Goal: Task Accomplishment & Management: Manage account settings

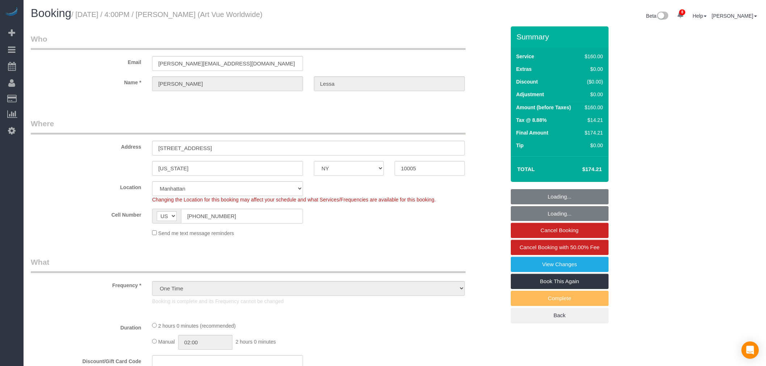
select select "NY"
select select "spot1"
select select "number:89"
select select "number:90"
select select "number:15"
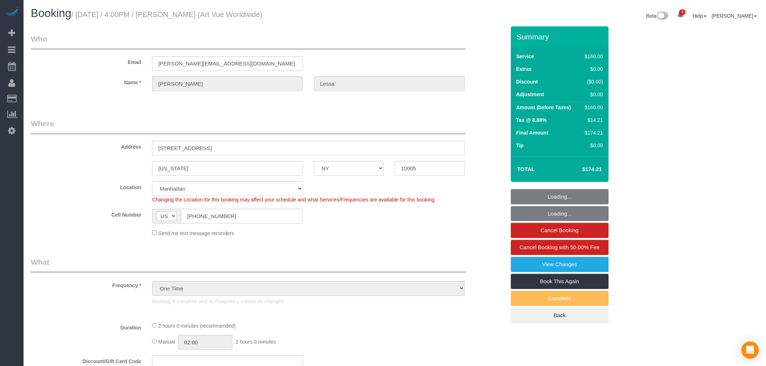
select select "number:5"
select select "object:1330"
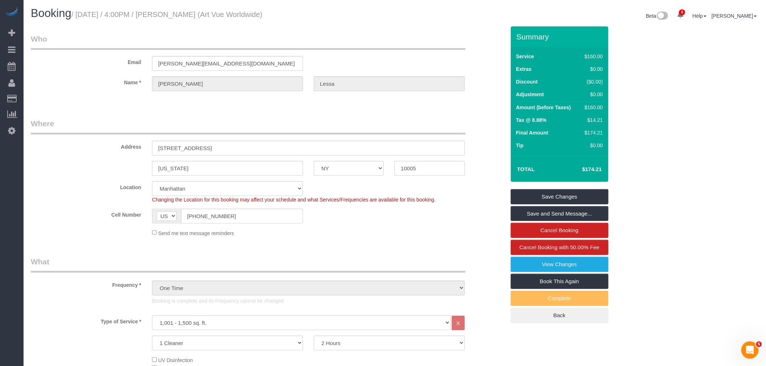
drag, startPoint x: 478, startPoint y: 47, endPoint x: 739, endPoint y: 77, distance: 263.1
click at [478, 47] on div "Email christina@artvueworldwide.com" at bounding box center [267, 52] width 485 height 37
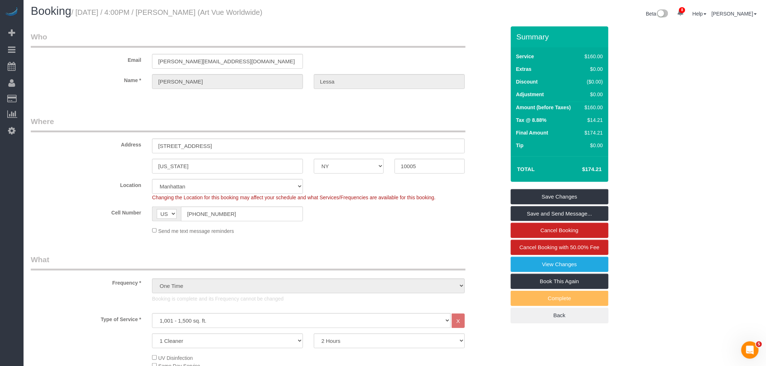
scroll to position [40, 0]
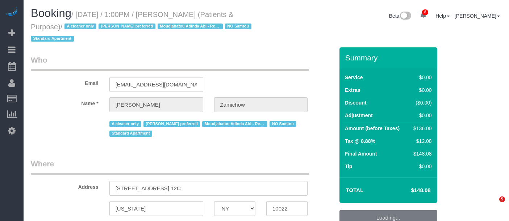
select select "NY"
select select "1"
select select "string:stripe-pm_1QChMk4VGloSiKo73YhVfFtE"
select select "spot6"
select select "number:89"
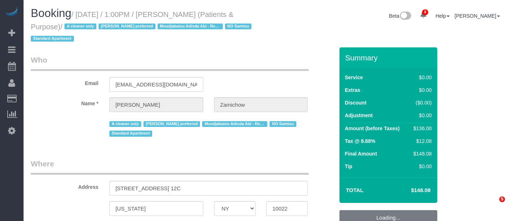
select select "number:90"
select select "number:15"
select select "number:7"
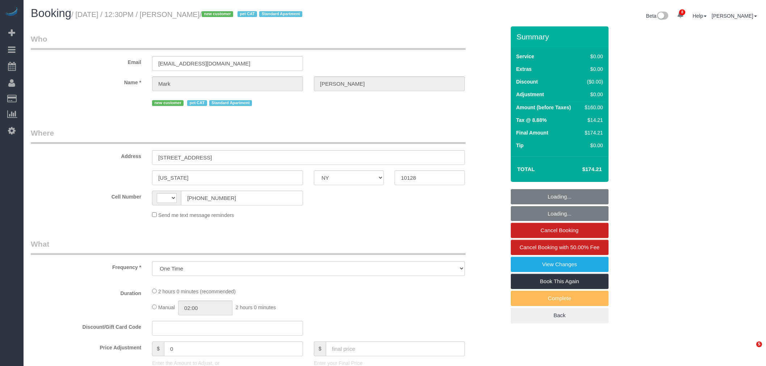
select select "NY"
select select "string:US"
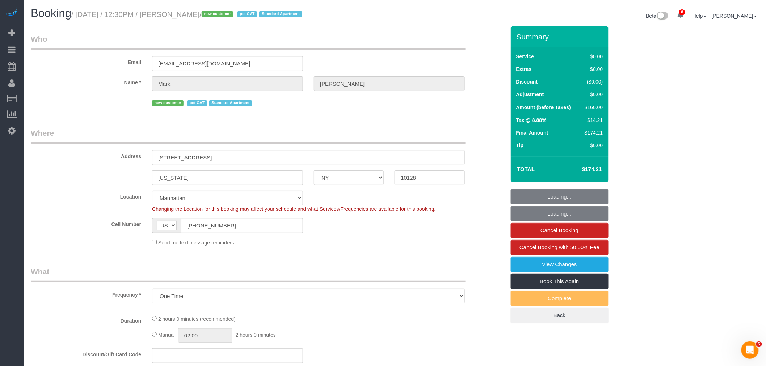
select select "1"
select select "number:60"
select select "number:77"
select select "number:14"
select select "number:6"
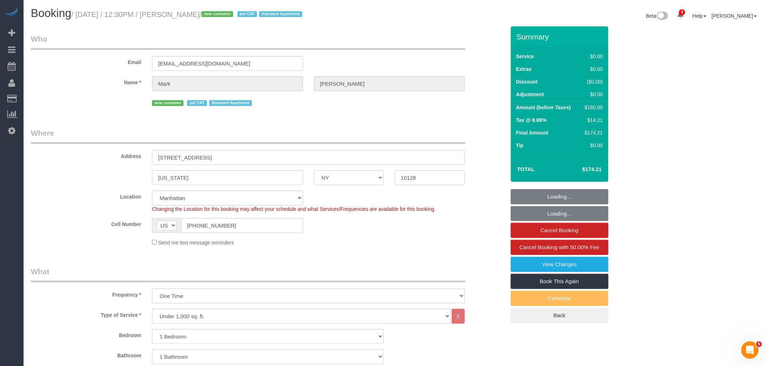
select select "object:1365"
select select "1"
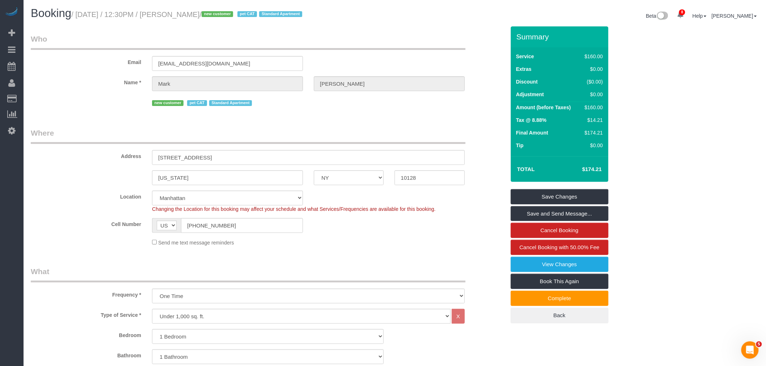
click at [97, 19] on h1 "Booking / September 01, 2025 / 12:30PM / Mark Mccourt / new customer pet CAT St…" at bounding box center [210, 13] width 359 height 12
click at [219, 11] on small "/ September 01, 2025 / 12:30PM / Mark Mccourt / new customer pet CAT Standard A…" at bounding box center [187, 14] width 233 height 8
copy small "September 01, 2025 / 12:30PM / Mark Mccourt"
click at [343, 43] on legend "Who" at bounding box center [248, 42] width 435 height 16
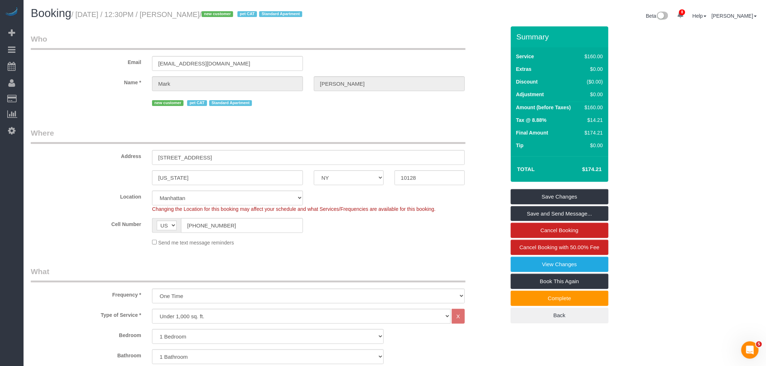
drag, startPoint x: 388, startPoint y: 19, endPoint x: 397, endPoint y: 23, distance: 9.9
click at [388, 20] on div "Booking / September 01, 2025 / 12:30PM / Mark Mccourt / new customer pet CAT St…" at bounding box center [210, 15] width 370 height 16
click at [320, 38] on legend "Who" at bounding box center [248, 42] width 435 height 16
click at [379, 35] on legend "Who" at bounding box center [248, 42] width 435 height 16
click at [384, 51] on div "Email marktmccourt@yahoo.com" at bounding box center [267, 52] width 485 height 37
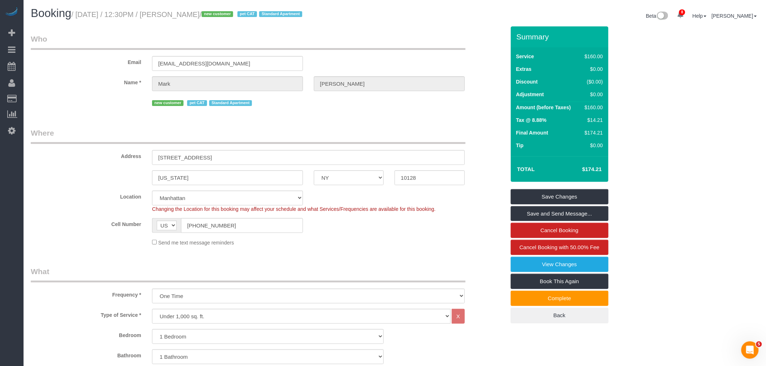
drag, startPoint x: 97, startPoint y: 168, endPoint x: 17, endPoint y: 171, distance: 79.3
click at [32, 171] on sui-booking-address "Address 300 East 93rd Street, Apt 26A New York AK AL AR AZ CA CO CT DC DE FL GA…" at bounding box center [268, 157] width 475 height 58
drag, startPoint x: 265, startPoint y: 157, endPoint x: 134, endPoint y: 164, distance: 130.9
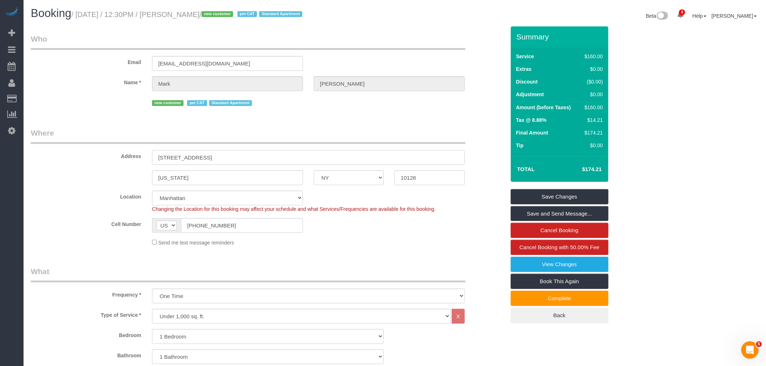
click at [135, 164] on div "Address 300 East 93rd Street, Apt 26A" at bounding box center [267, 146] width 485 height 37
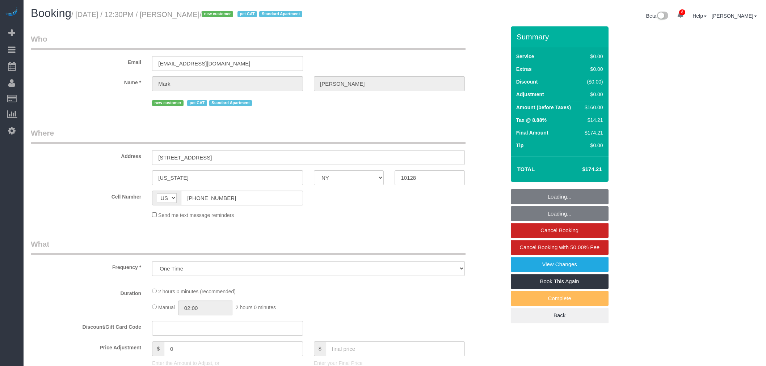
select select "NY"
select select "1"
select select "number:60"
select select "number:77"
select select "number:14"
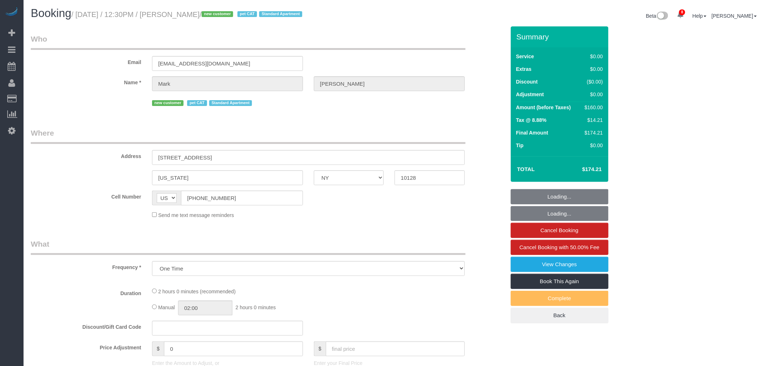
select select "number:6"
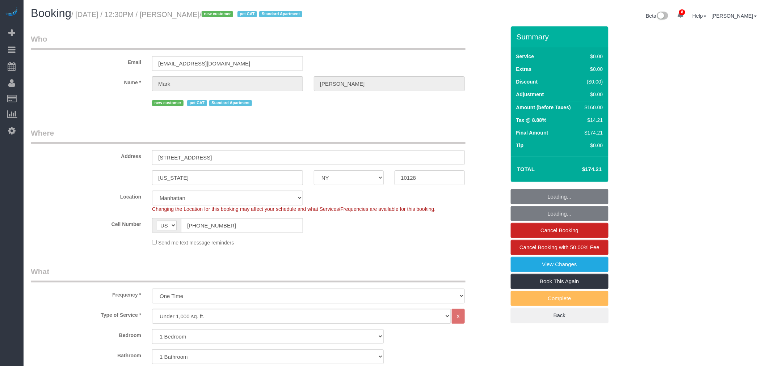
select select "string:stripe-pm_1S2Der4VGloSiKo7AofZJZrh"
drag, startPoint x: 339, startPoint y: 129, endPoint x: 326, endPoint y: 198, distance: 70.1
click at [339, 129] on legend "Where" at bounding box center [248, 136] width 435 height 16
select select "object:1365"
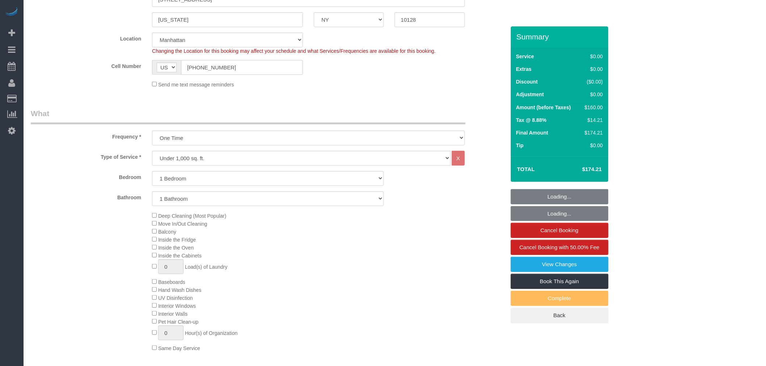
select select "1"
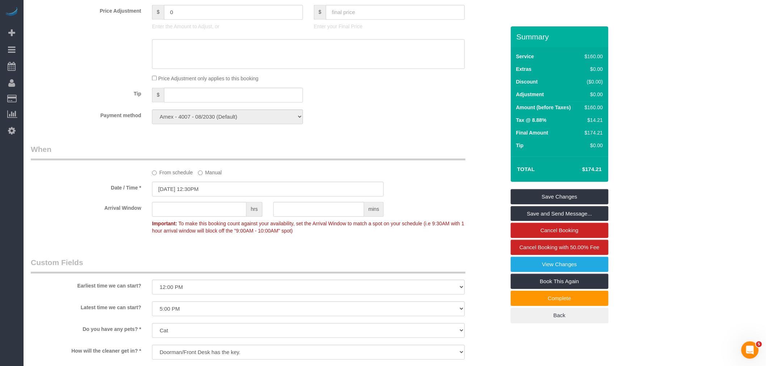
scroll to position [643, 0]
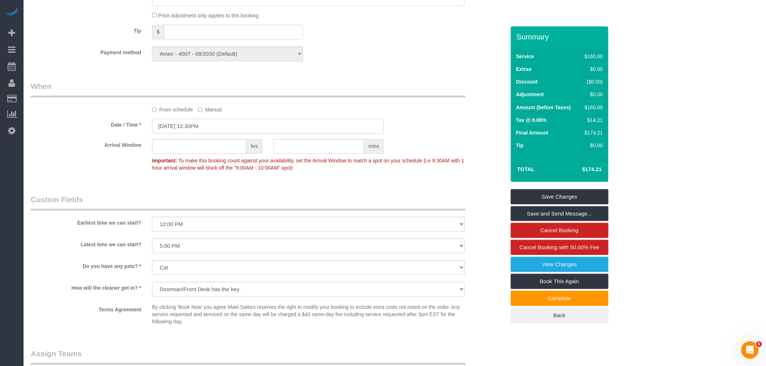
click at [218, 134] on input "[DATE] 12:30PM" at bounding box center [268, 126] width 232 height 15
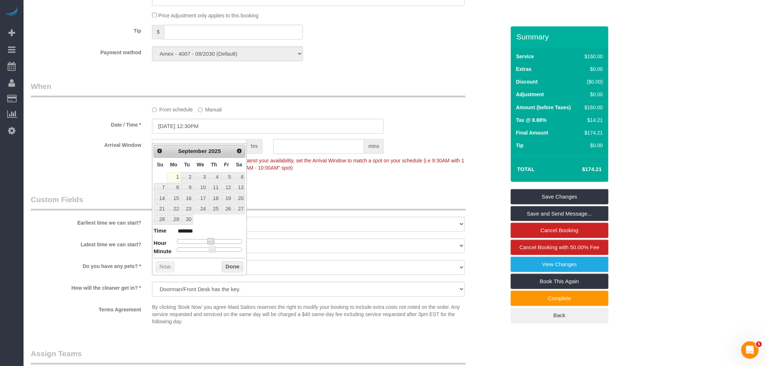
click at [211, 243] on span at bounding box center [210, 241] width 7 height 7
type input "[DATE] 1:30PM"
type input "******"
type input "[DATE] 2:30PM"
type input "******"
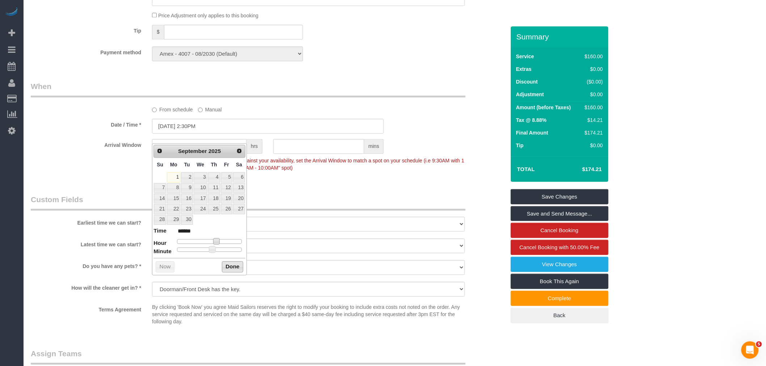
click at [226, 266] on button "Done" at bounding box center [232, 267] width 21 height 12
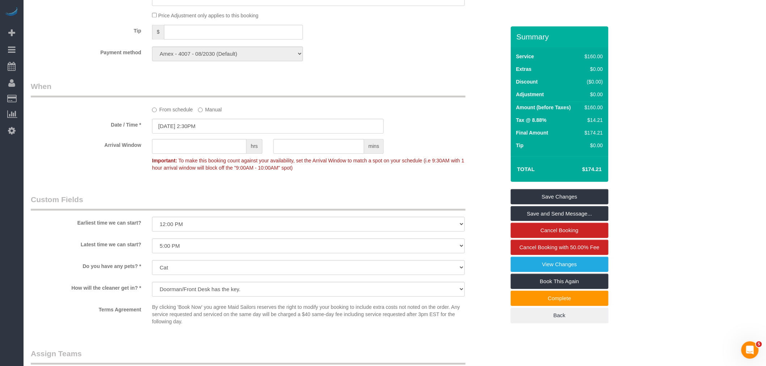
click at [331, 91] on legend "When" at bounding box center [248, 89] width 435 height 16
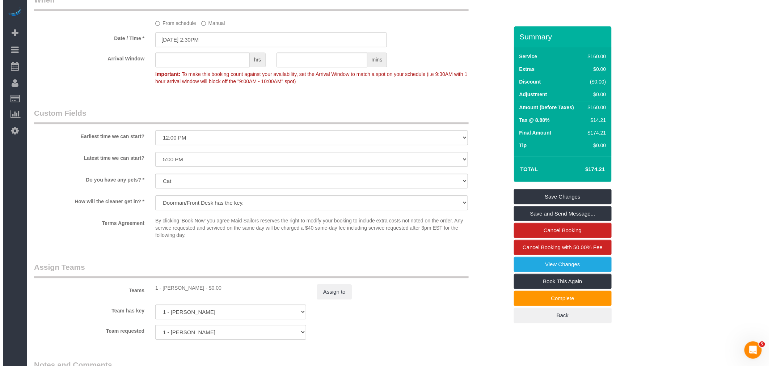
scroll to position [804, 0]
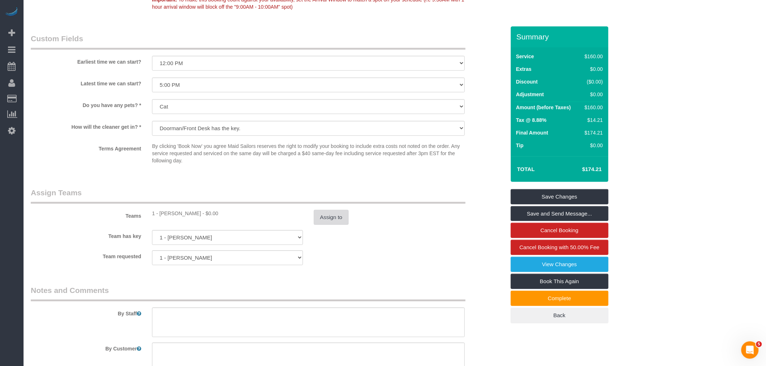
click at [324, 225] on button "Assign to" at bounding box center [331, 217] width 35 height 15
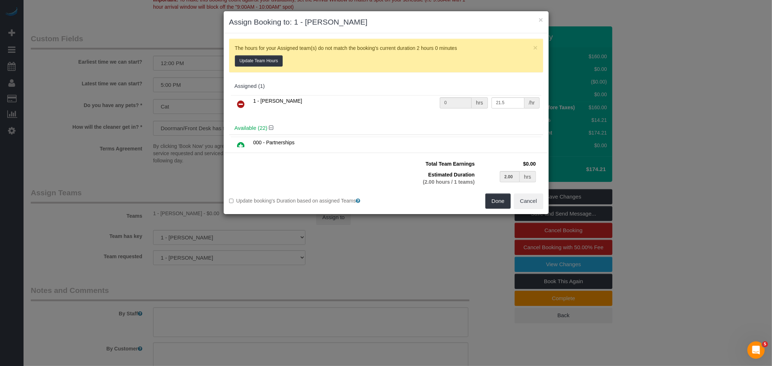
click at [243, 102] on icon at bounding box center [241, 104] width 8 height 9
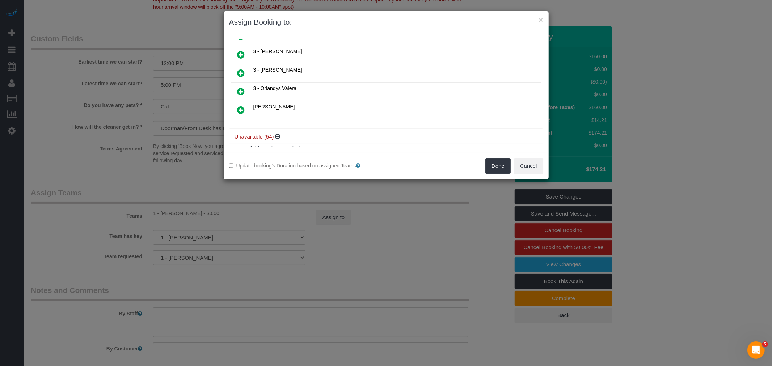
scroll to position [345, 0]
click at [243, 91] on icon at bounding box center [241, 95] width 8 height 9
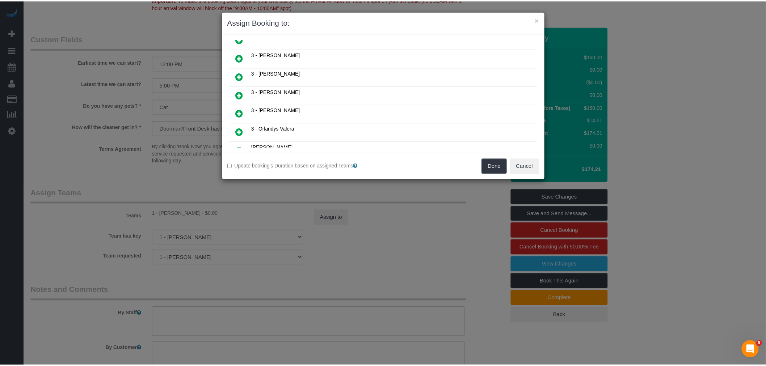
scroll to position [361, 0]
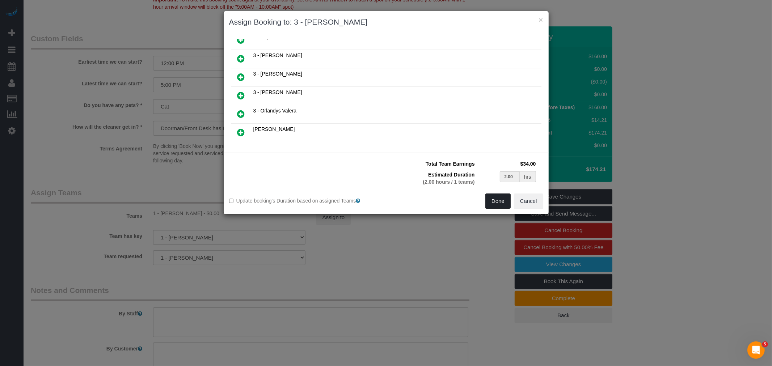
click at [500, 199] on button "Done" at bounding box center [497, 201] width 25 height 15
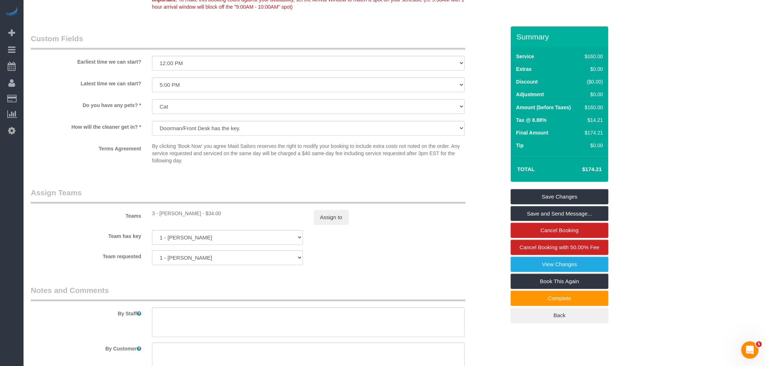
click at [379, 203] on legend "Assign Teams" at bounding box center [248, 196] width 435 height 16
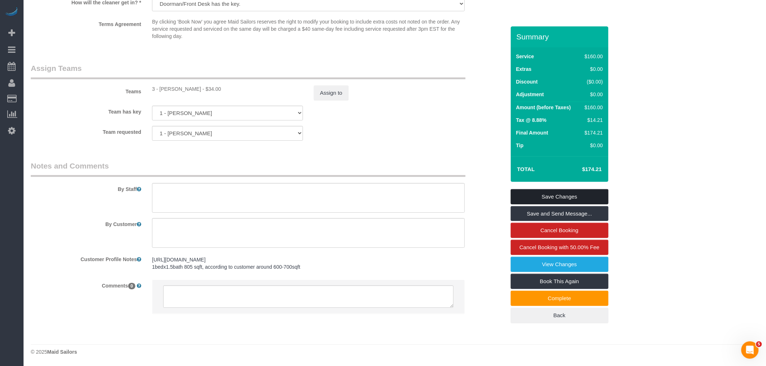
click at [573, 195] on link "Save Changes" at bounding box center [560, 196] width 98 height 15
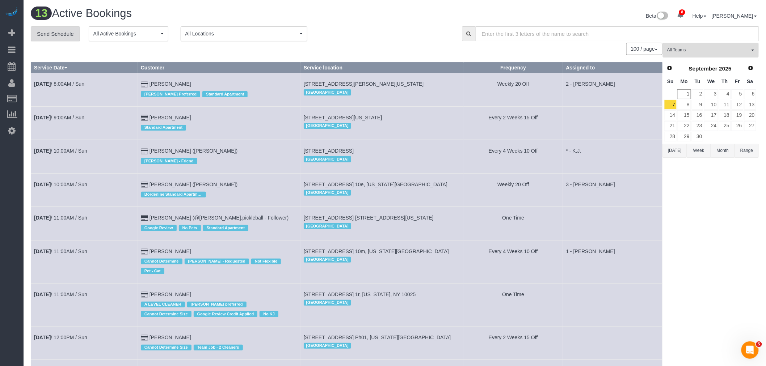
click at [60, 34] on link "Send Schedule" at bounding box center [55, 33] width 49 height 15
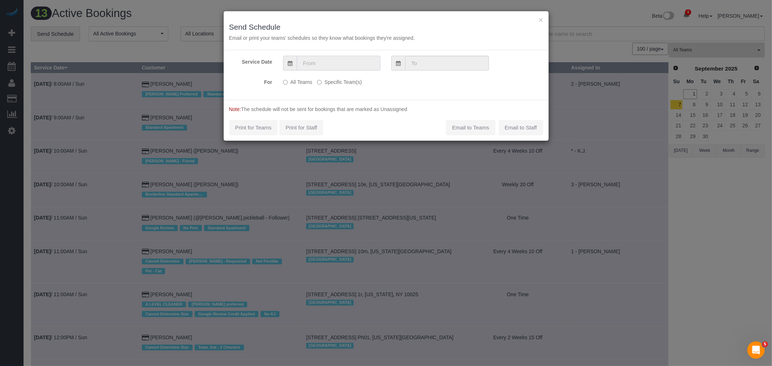
click at [356, 63] on input "text" at bounding box center [339, 63] width 84 height 15
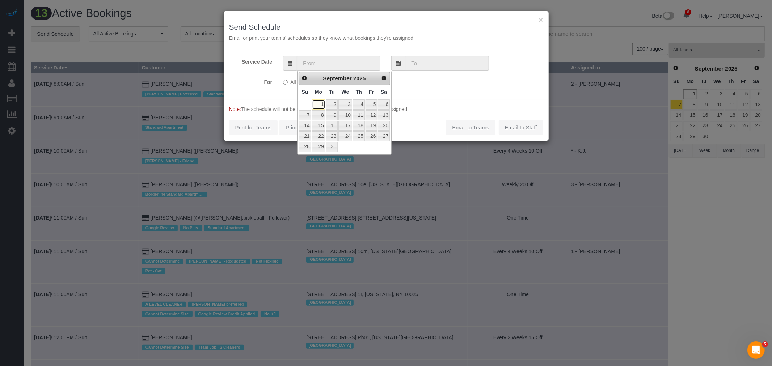
click at [320, 104] on link "1" at bounding box center [318, 105] width 13 height 10
type input "[DATE]"
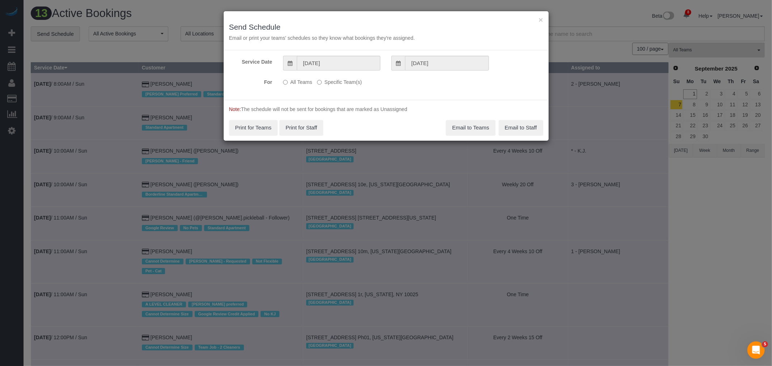
click at [338, 85] on label "Specific Team(s)" at bounding box center [339, 81] width 45 height 10
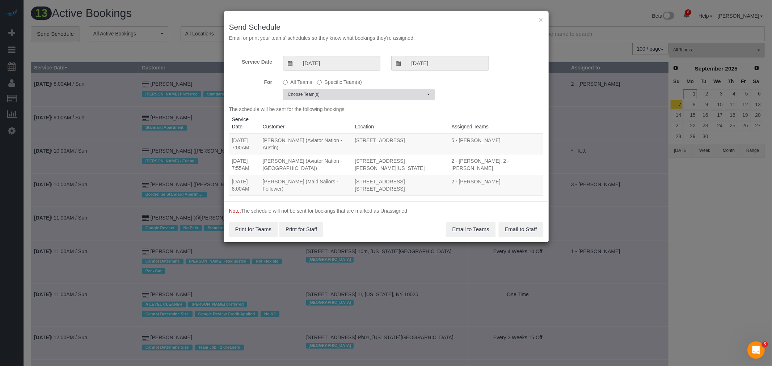
click at [348, 97] on span "Choose Team(s)" at bounding box center [357, 95] width 138 height 6
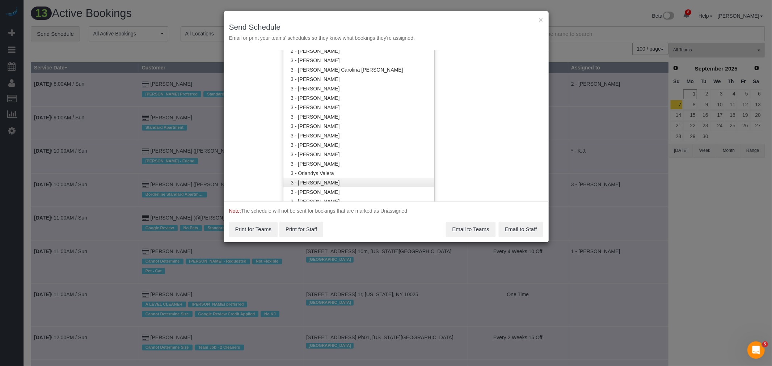
scroll to position [603, 0]
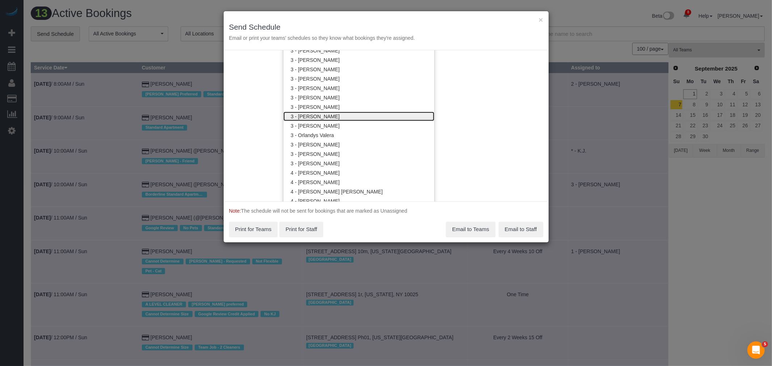
drag, startPoint x: 359, startPoint y: 114, endPoint x: 486, endPoint y: 105, distance: 127.8
click at [359, 114] on link "3 - [PERSON_NAME]" at bounding box center [358, 116] width 151 height 9
click at [510, 103] on div "Service Date [DATE] [DATE] For All Teams Specific Team(s) 3 - [PERSON_NAME] Cho…" at bounding box center [386, 125] width 325 height 151
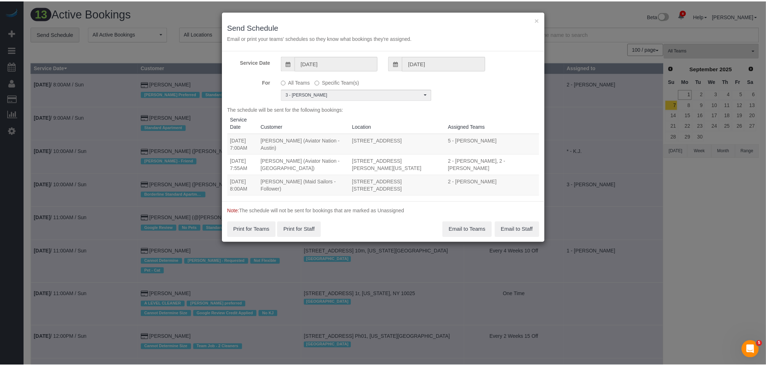
scroll to position [0, 0]
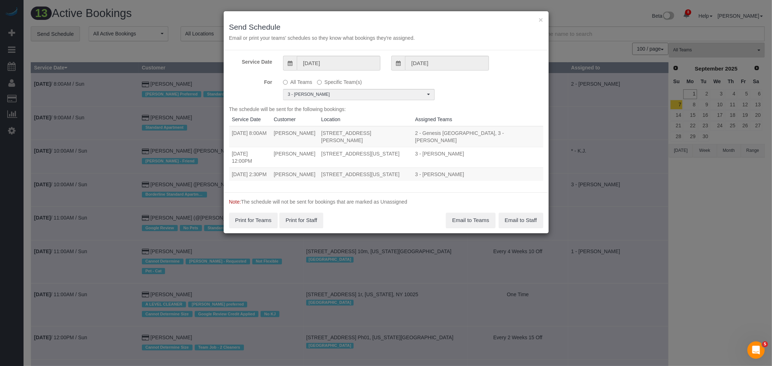
drag, startPoint x: 232, startPoint y: 172, endPoint x: 443, endPoint y: 177, distance: 211.8
click at [447, 174] on tr "[DATE] 2:30PM [PERSON_NAME] [STREET_ADDRESS][US_STATE] 3 - [PERSON_NAME] Unassi…" at bounding box center [386, 174] width 314 height 13
copy tr "[DATE] 2:30PM [PERSON_NAME] [STREET_ADDRESS][US_STATE]"
click at [472, 221] on button "Email to Teams" at bounding box center [470, 220] width 49 height 15
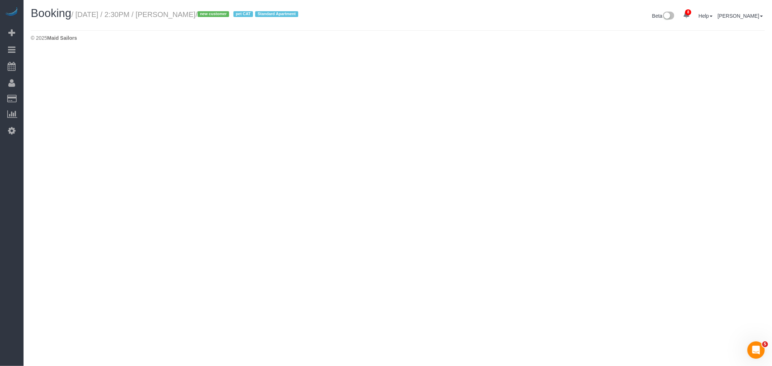
select select "NY"
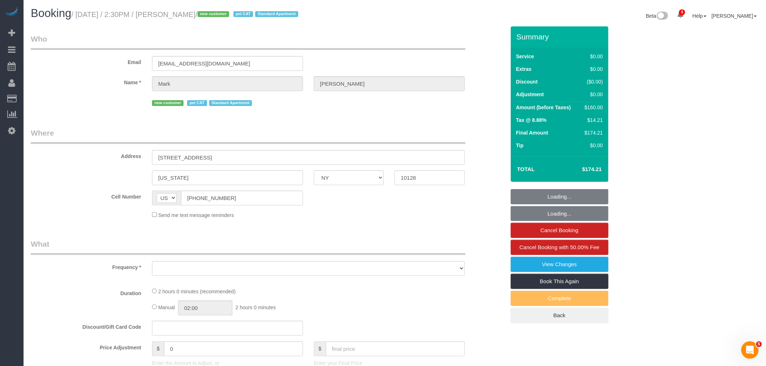
select select "object:4412"
select select "number:60"
select select "number:77"
select select "number:14"
select select "number:6"
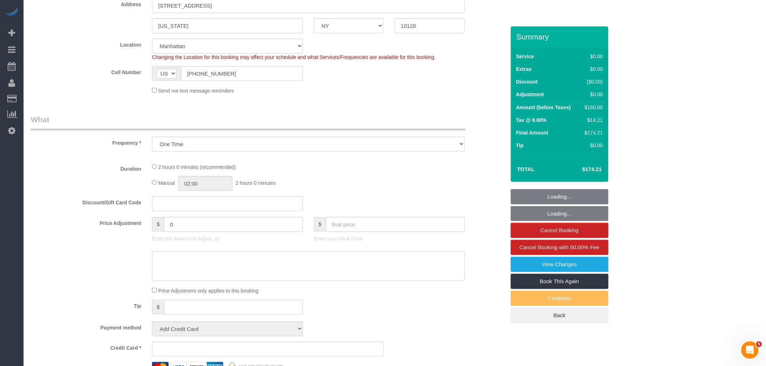
select select "object:4664"
select select "string:stripe-pm_1S2Der4VGloSiKo7AofZJZrh"
select select "1"
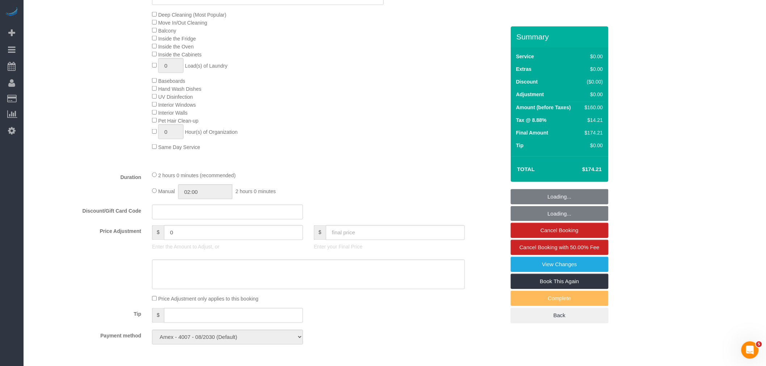
select select "1"
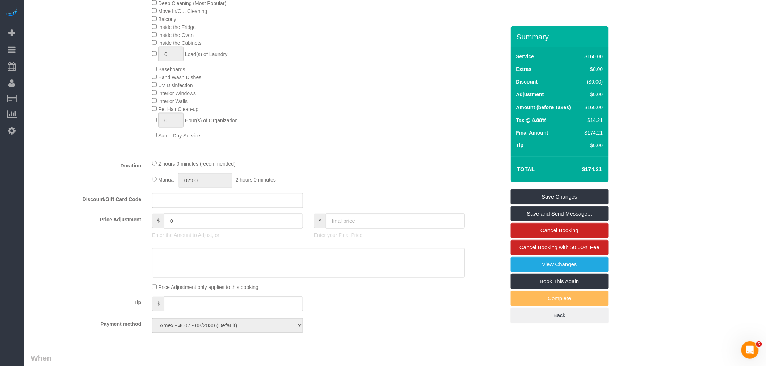
scroll to position [442, 0]
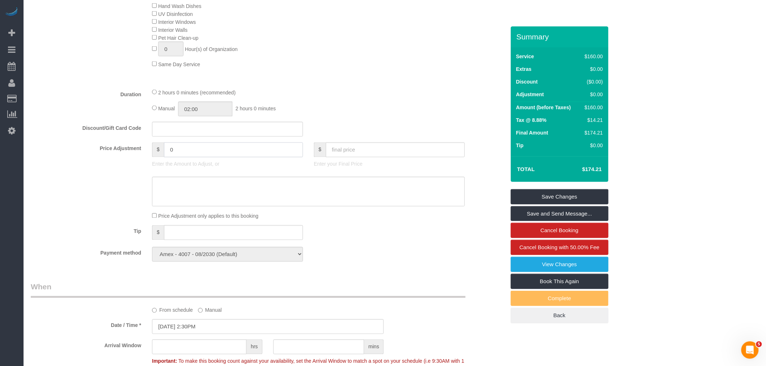
drag, startPoint x: 185, startPoint y: 159, endPoint x: 194, endPoint y: 163, distance: 10.1
click at [132, 160] on div "Price Adjustment $ 0 Enter the Amount to Adjust, or $ Enter your Final Price" at bounding box center [267, 157] width 485 height 29
type input "-25"
click at [212, 195] on textarea at bounding box center [308, 192] width 313 height 30
type textarea "rescheduled"
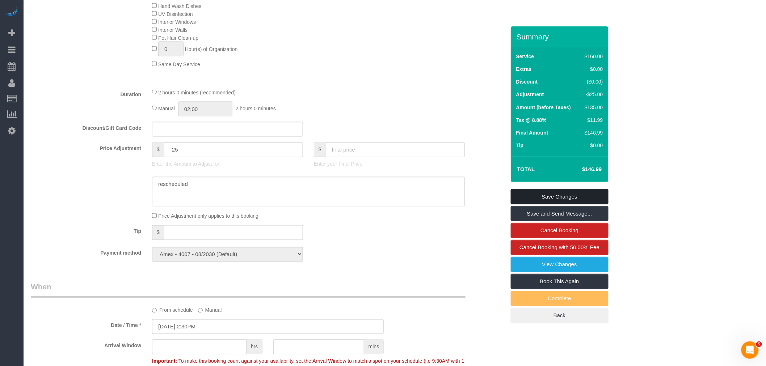
click at [553, 197] on link "Save Changes" at bounding box center [560, 196] width 98 height 15
